Goal: Task Accomplishment & Management: Manage account settings

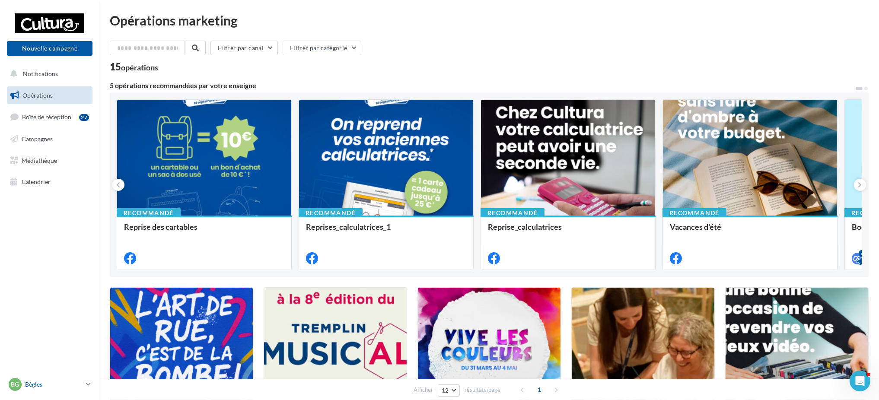
click at [60, 300] on p "Bègles" at bounding box center [53, 384] width 57 height 9
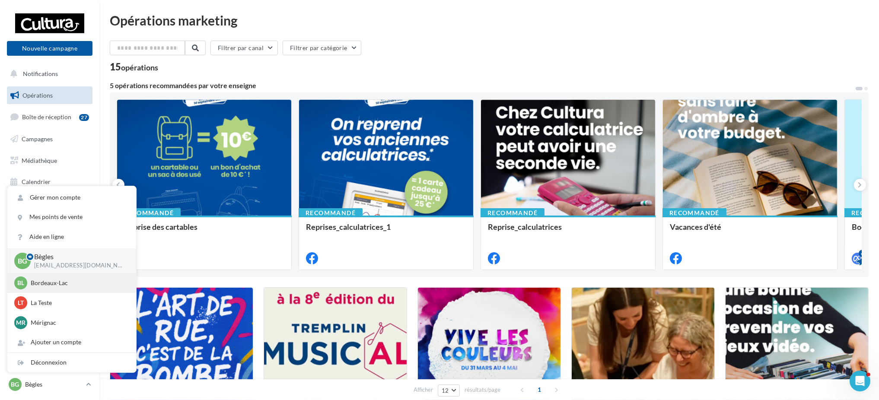
click at [57, 279] on p "Bordeaux-Lac" at bounding box center [78, 283] width 95 height 9
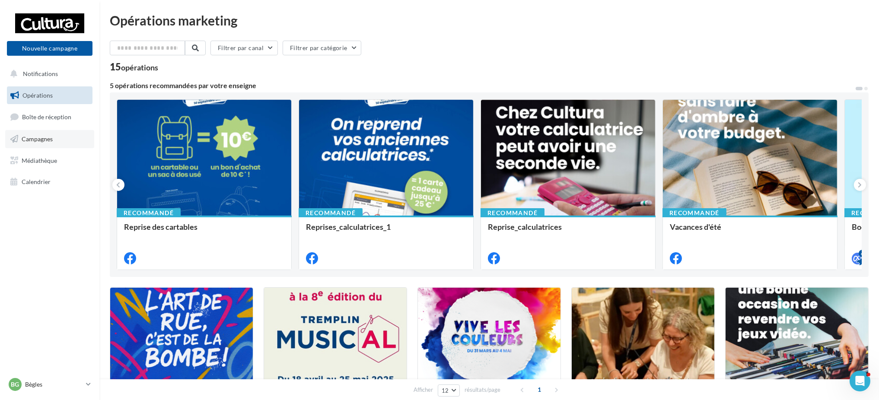
click at [26, 136] on span "Campagnes" at bounding box center [37, 138] width 31 height 7
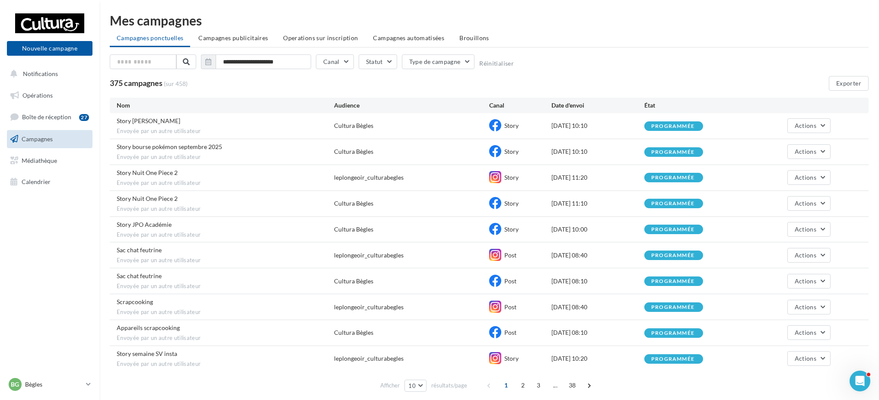
click at [43, 395] on div "Bg Bègles y.millasseau1@cultura.fr" at bounding box center [49, 388] width 99 height 24
click at [43, 386] on p "Bègles" at bounding box center [53, 384] width 57 height 9
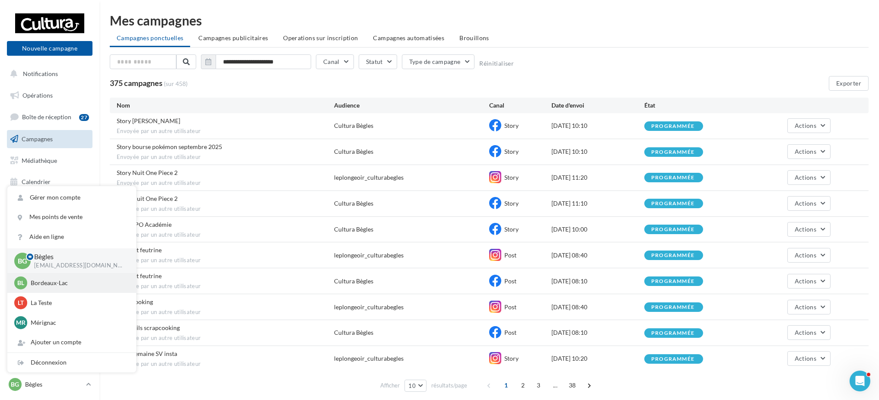
click at [45, 275] on div "BL Bordeaux-Lac y.millasseau@cultura.fr" at bounding box center [71, 283] width 129 height 20
click at [54, 288] on div "BL Bordeaux-Lac y.millasseau@cultura.fr" at bounding box center [71, 283] width 115 height 13
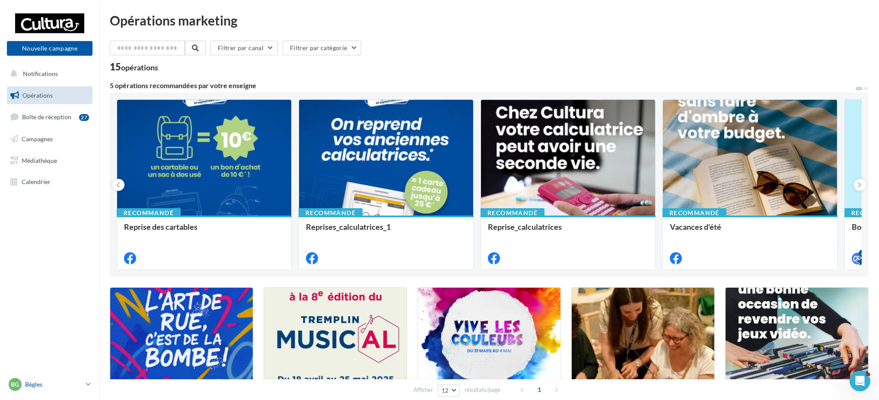
click at [35, 380] on p "Bègles" at bounding box center [53, 384] width 57 height 9
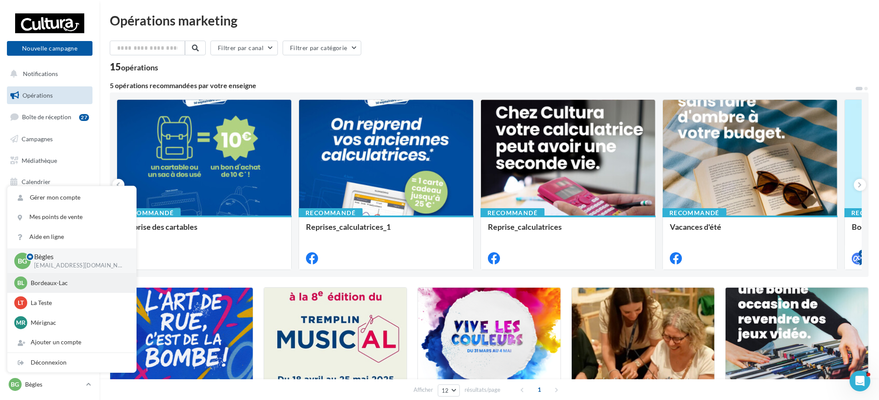
click at [49, 281] on p "Bordeaux-Lac" at bounding box center [78, 283] width 95 height 9
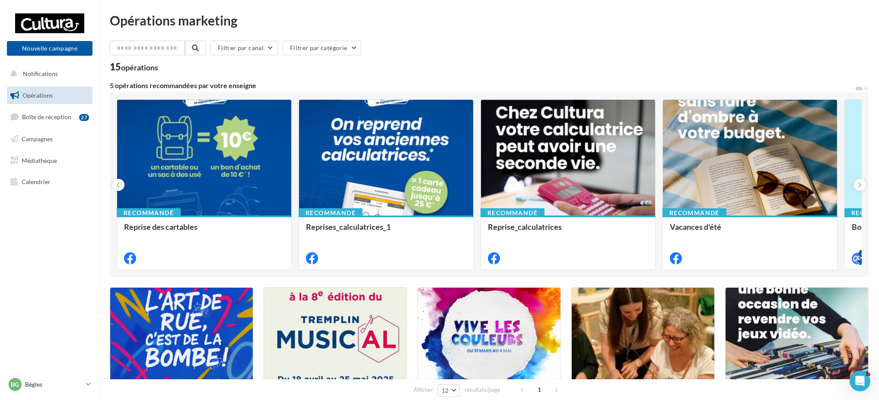
click at [37, 374] on nav "Nouvelle campagne Nouvelle campagne Notifications Opérations Boîte de réception…" at bounding box center [49, 200] width 99 height 400
click at [38, 383] on p "Bègles" at bounding box center [53, 384] width 57 height 9
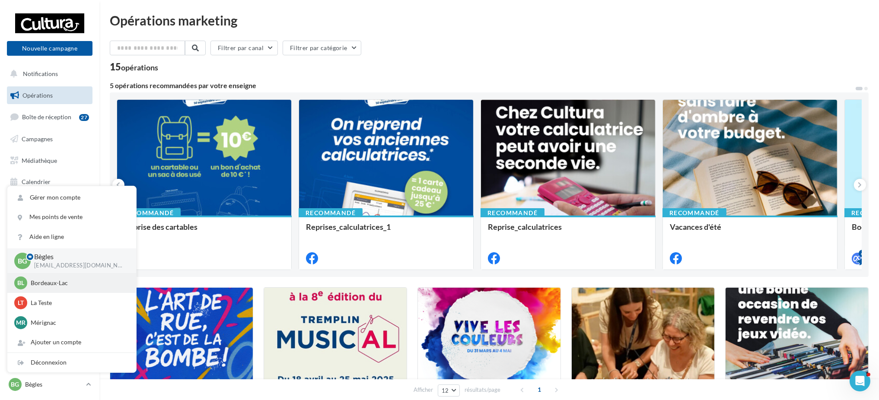
click at [44, 281] on p "Bordeaux-Lac" at bounding box center [78, 283] width 95 height 9
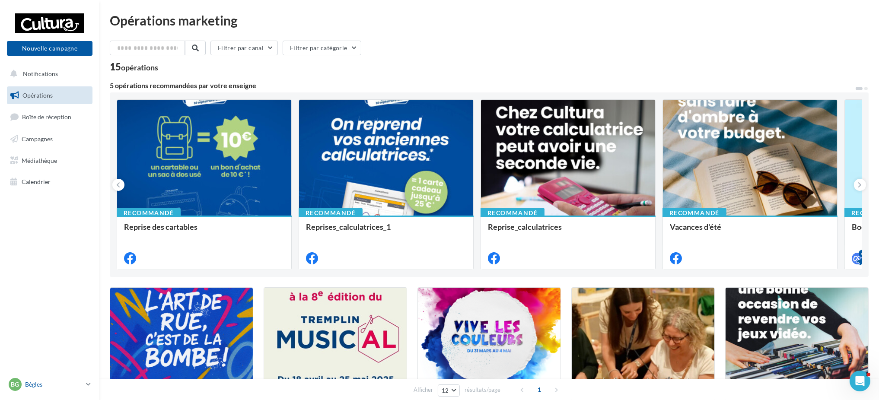
click at [33, 383] on p "Bègles" at bounding box center [53, 384] width 57 height 9
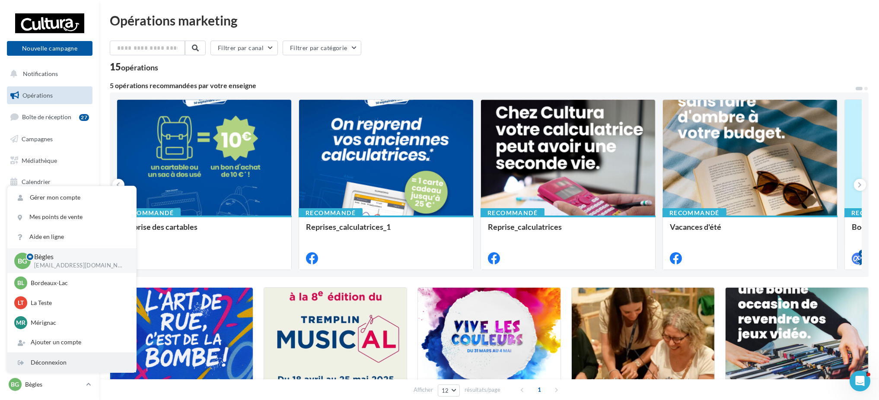
click at [34, 362] on div "Déconnexion" at bounding box center [71, 362] width 129 height 19
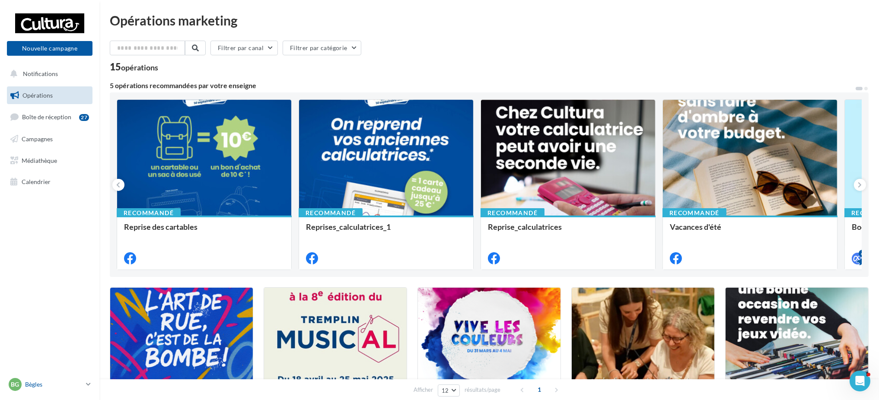
click at [43, 383] on p "Bègles" at bounding box center [53, 384] width 57 height 9
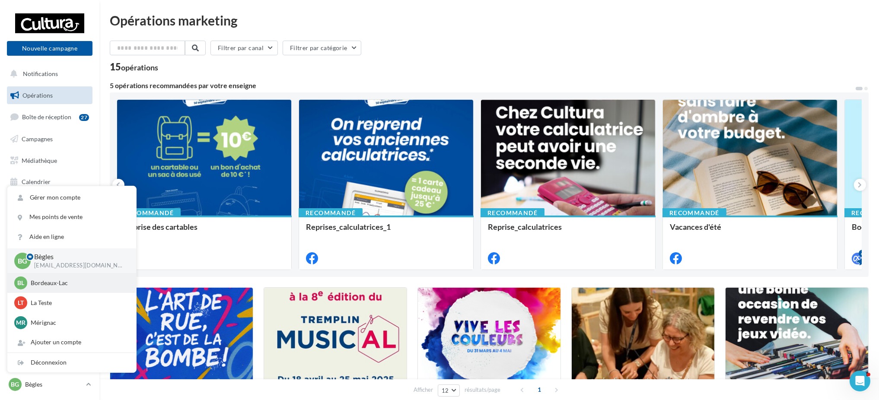
click at [48, 283] on p "Bordeaux-Lac" at bounding box center [78, 283] width 95 height 9
